Goal: Transaction & Acquisition: Book appointment/travel/reservation

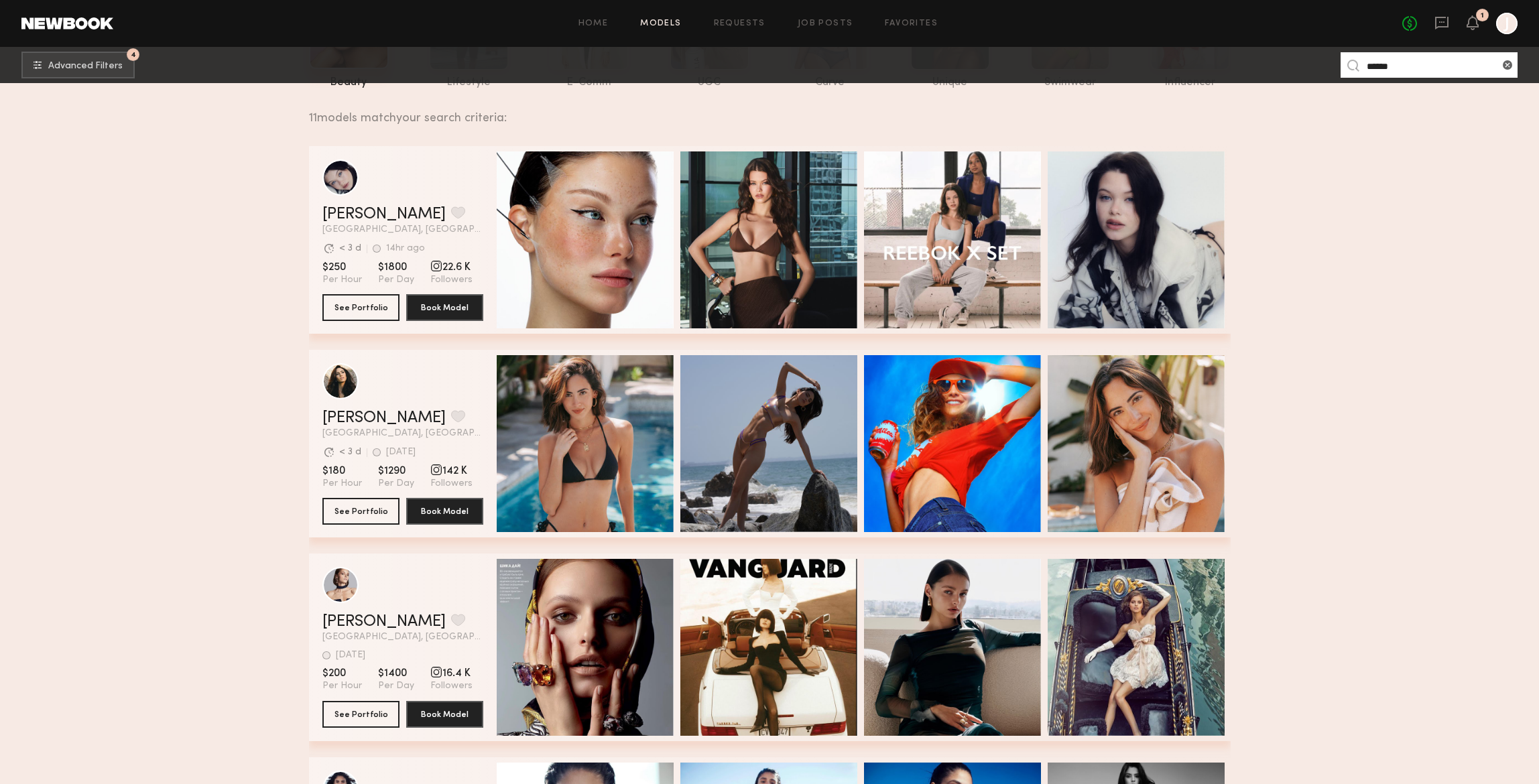
scroll to position [173, 0]
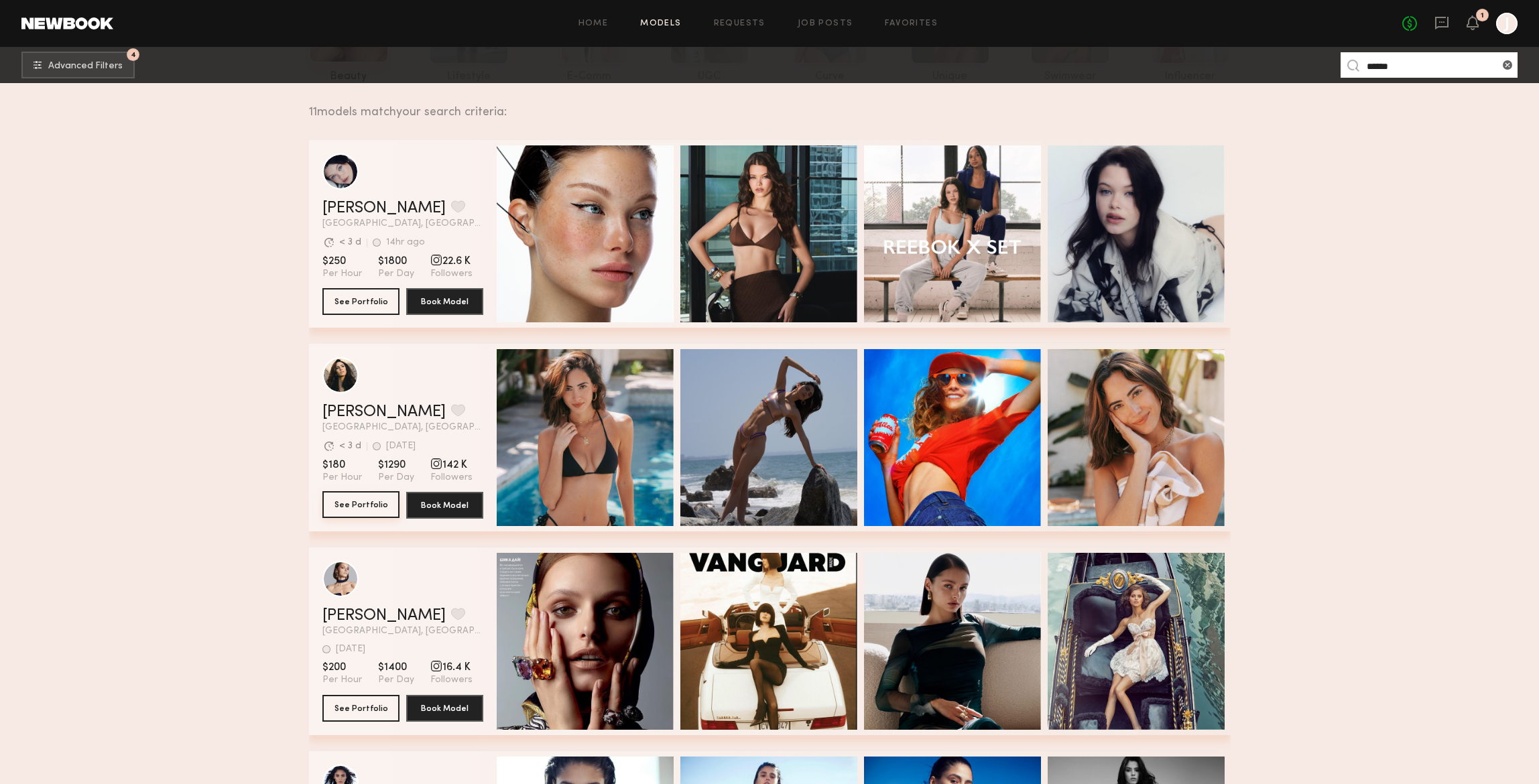
click at [356, 507] on button "See Portfolio" at bounding box center [360, 505] width 77 height 27
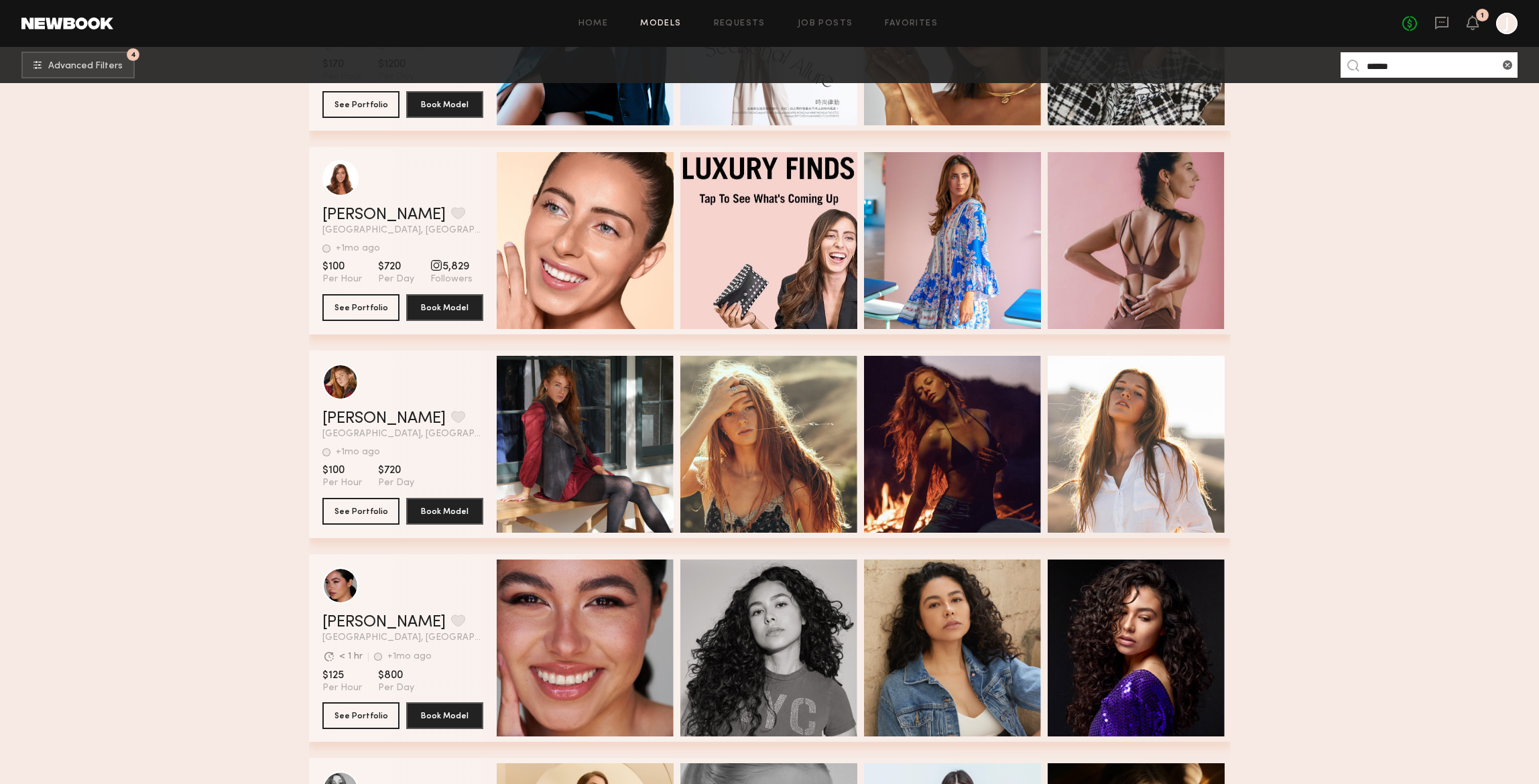
scroll to position [1230, 0]
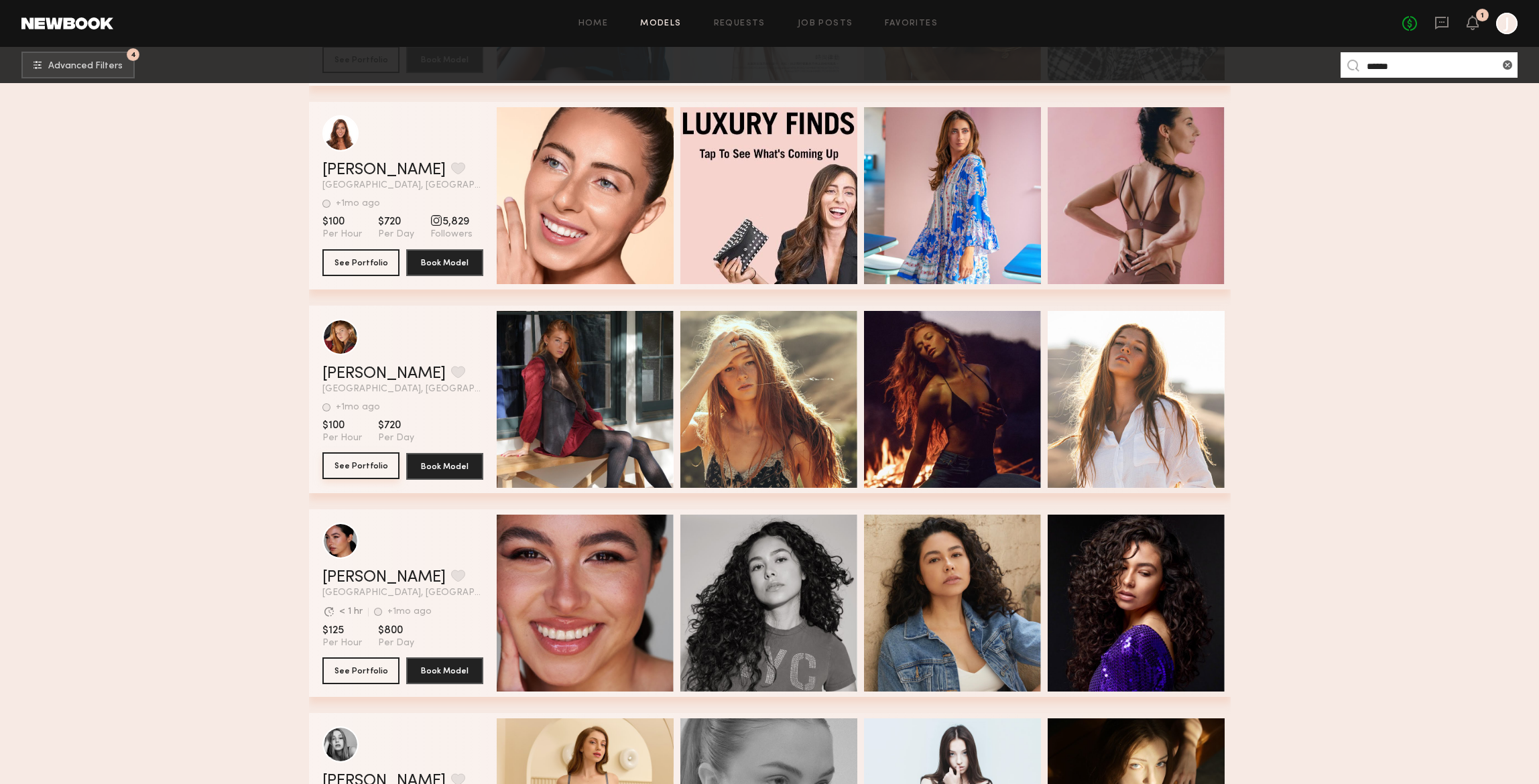
click at [363, 468] on button "See Portfolio" at bounding box center [360, 465] width 77 height 27
